Goal: Transaction & Acquisition: Book appointment/travel/reservation

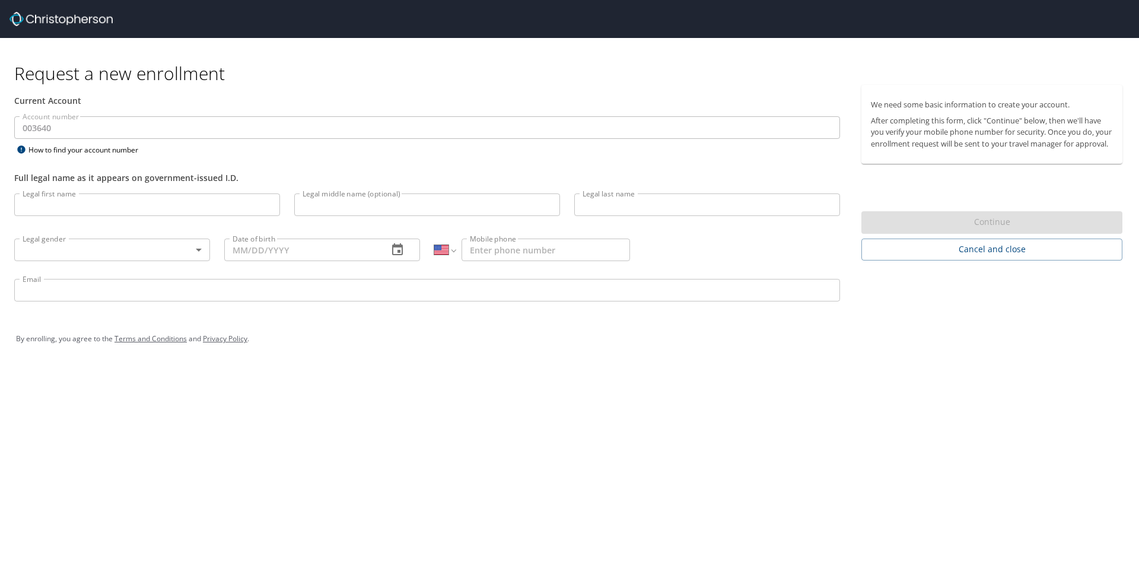
select select "US"
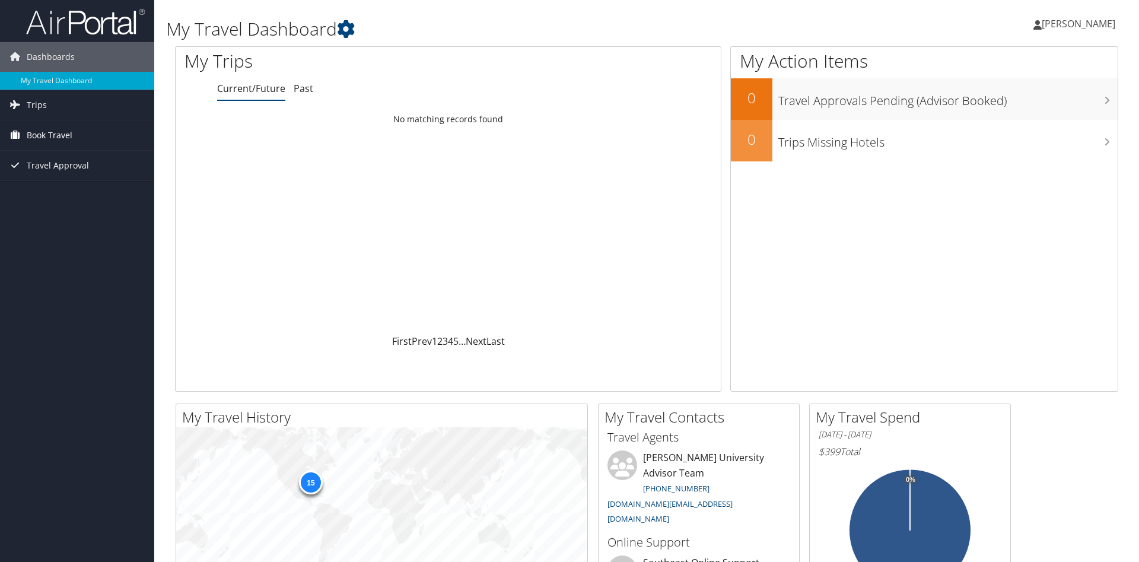
click at [50, 134] on span "Book Travel" at bounding box center [50, 135] width 46 height 30
click at [123, 193] on link "Book/Manage Online Trips" at bounding box center [77, 195] width 154 height 18
